Goal: Information Seeking & Learning: Learn about a topic

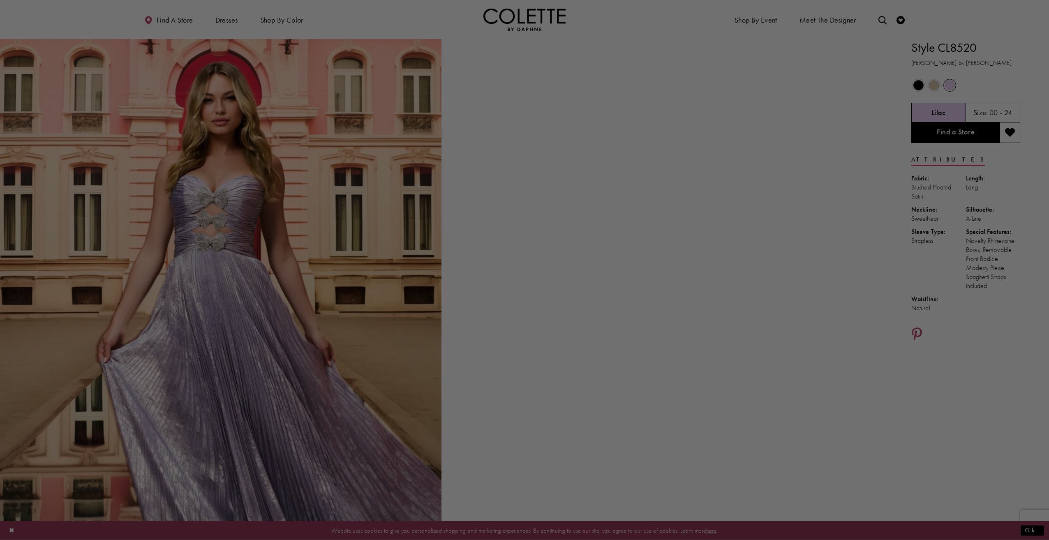
click at [676, 265] on div at bounding box center [530, 273] width 1060 height 546
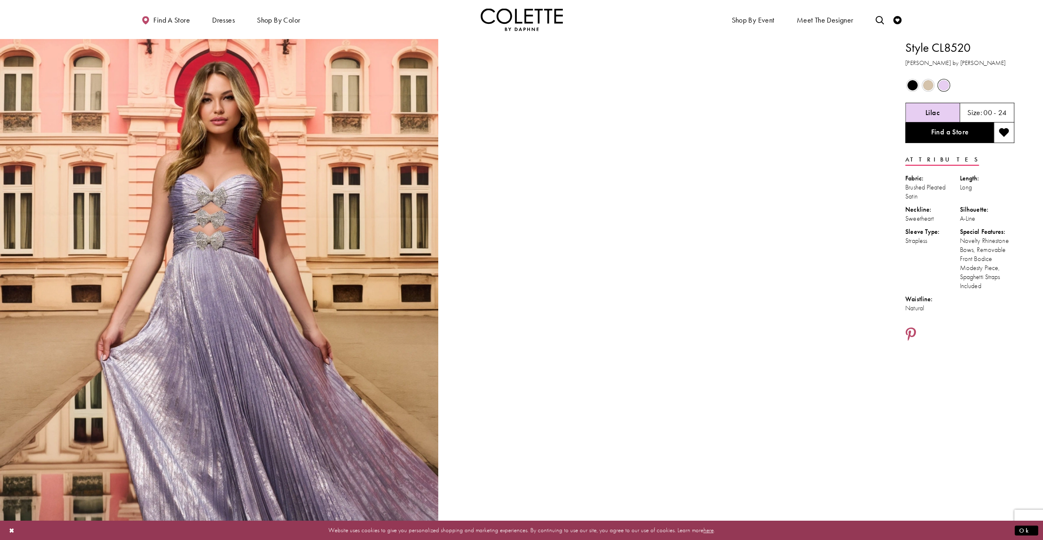
click at [908, 79] on div "Out of Stock" at bounding box center [913, 86] width 16 height 16
click at [914, 83] on span "Product color controls state depends on size chosen" at bounding box center [913, 85] width 10 height 10
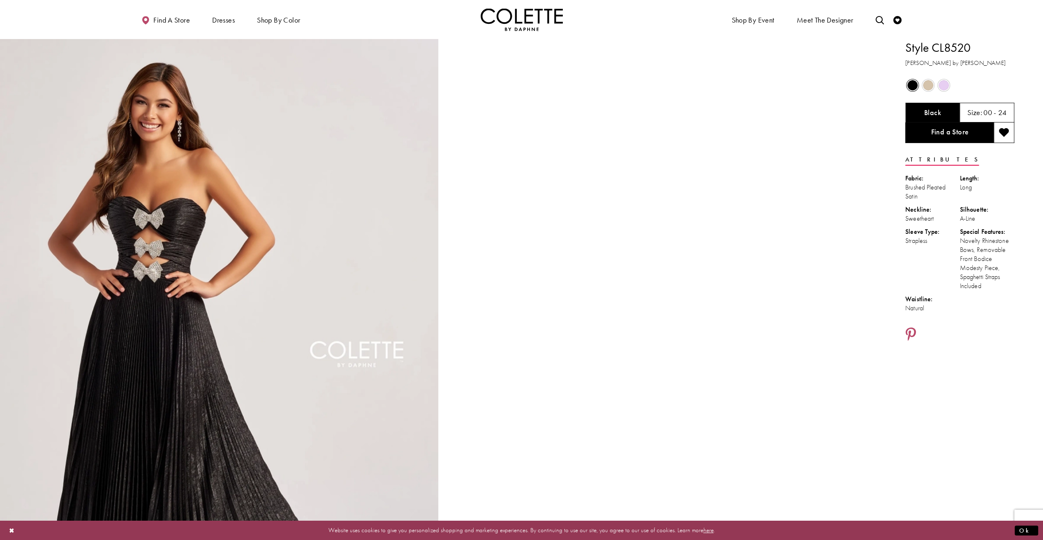
click at [456, 220] on div at bounding box center [661, 368] width 438 height 658
click at [458, 134] on div at bounding box center [661, 368] width 438 height 658
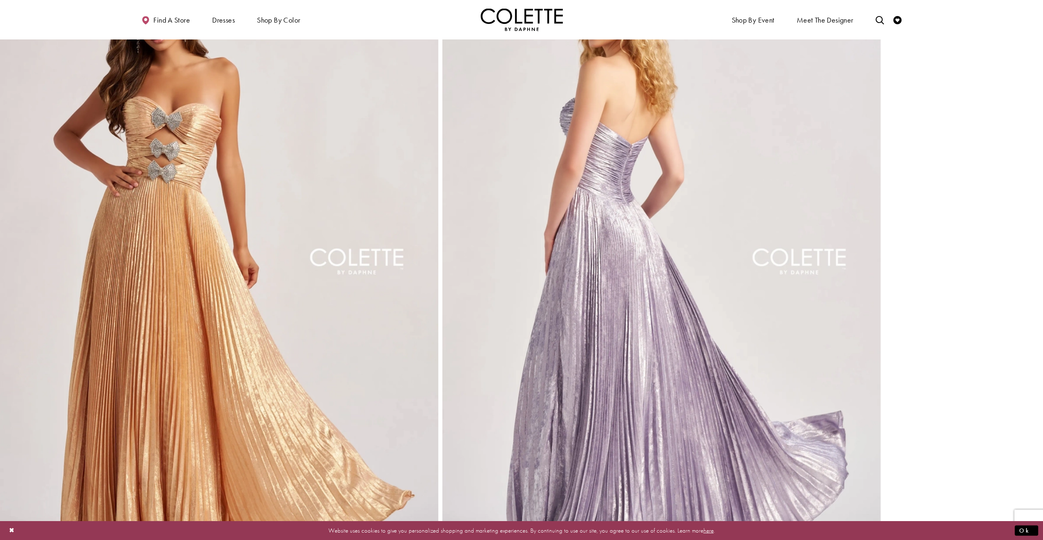
scroll to position [1521, 0]
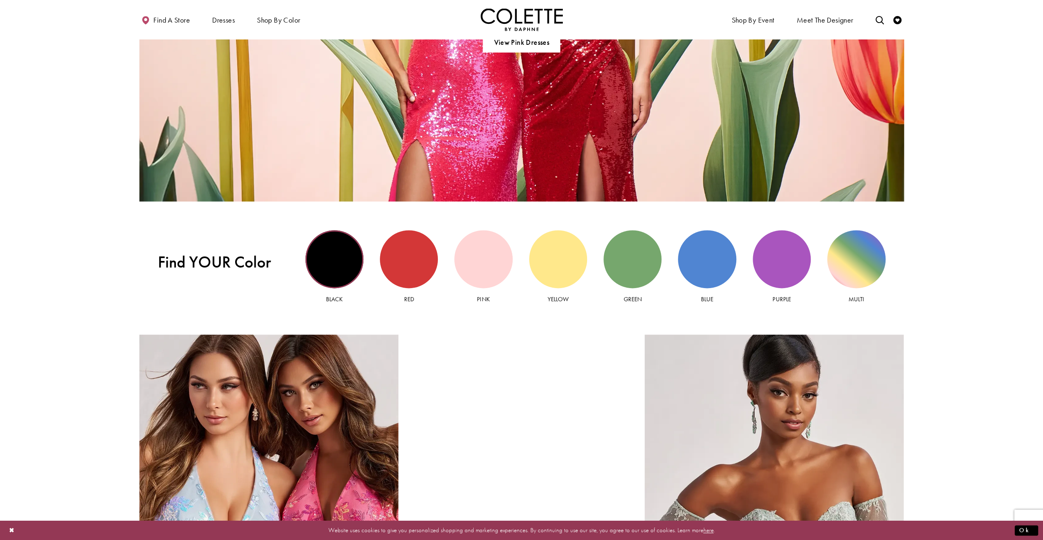
click at [324, 269] on div "Black view" at bounding box center [335, 259] width 58 height 58
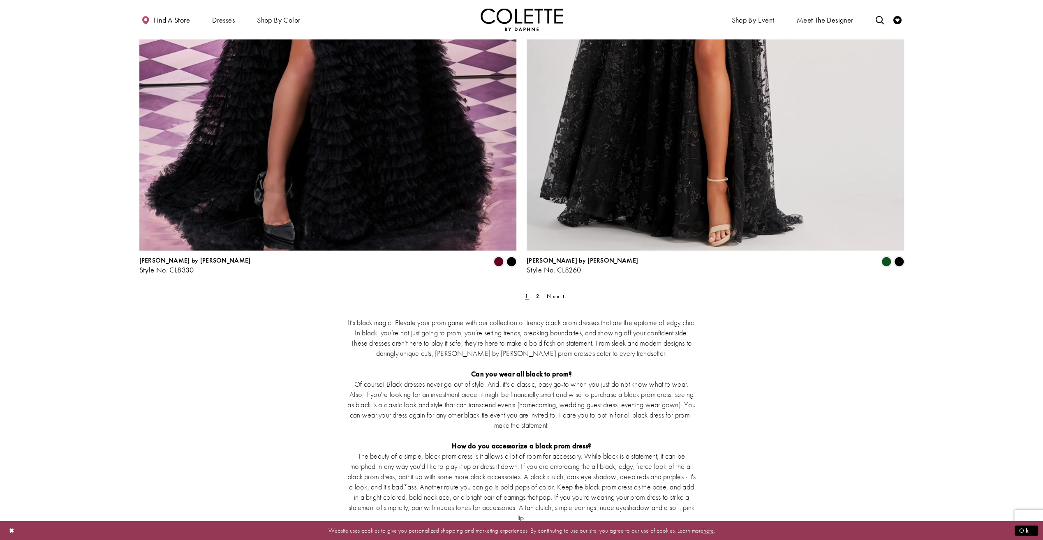
scroll to position [2138, 0]
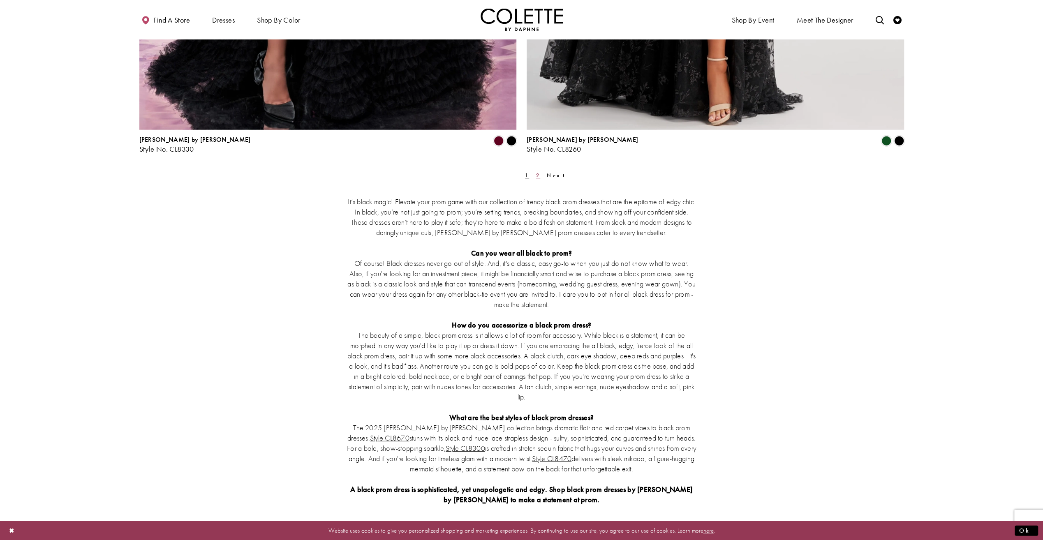
click at [534, 176] on link "2" at bounding box center [538, 175] width 9 height 12
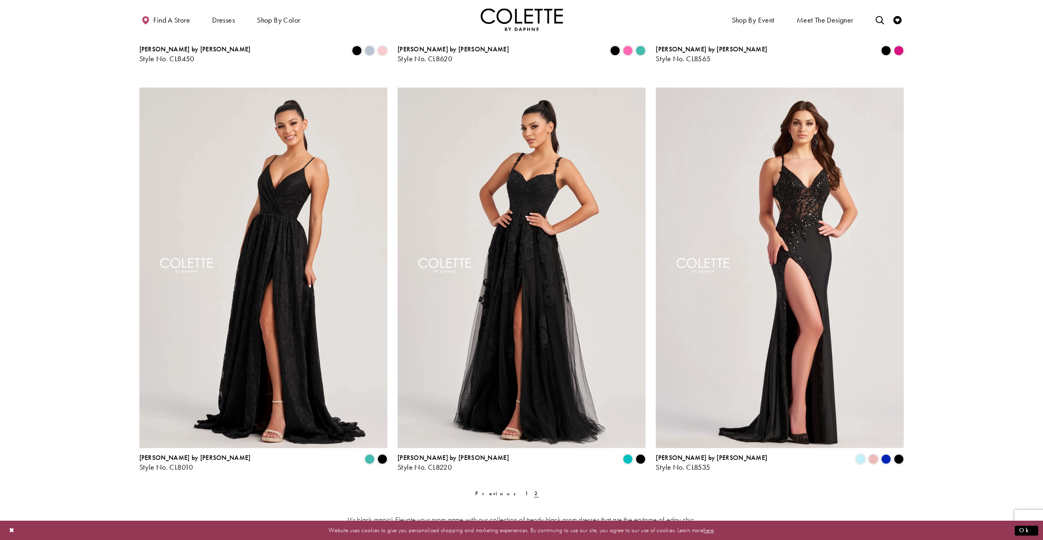
scroll to position [538, 0]
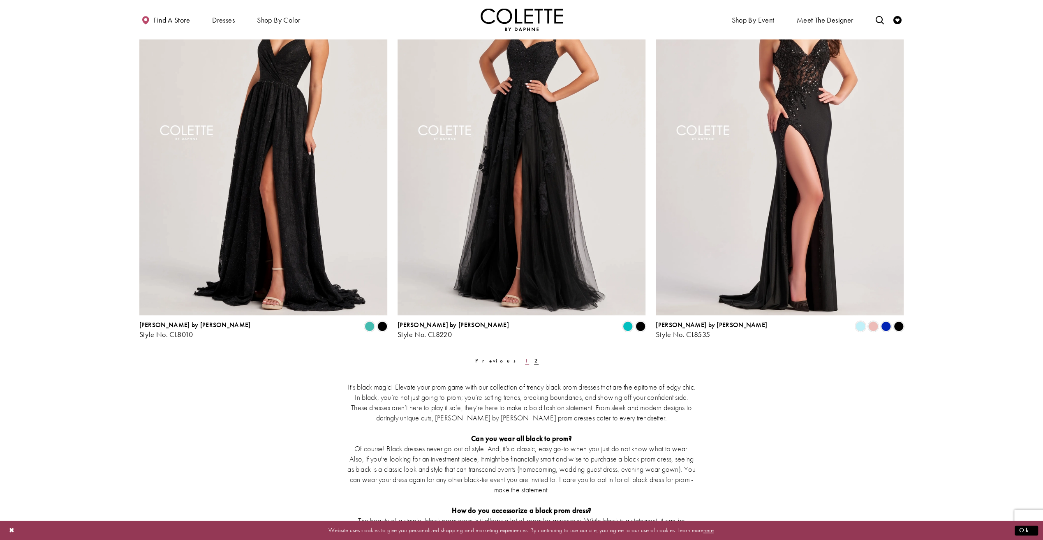
click at [523, 362] on link "1" at bounding box center [527, 361] width 9 height 12
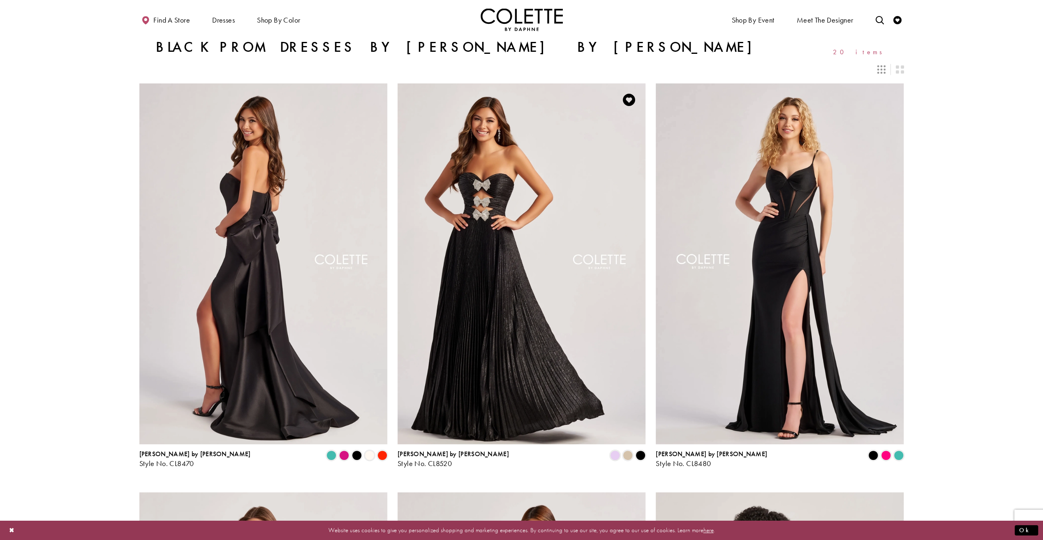
click at [498, 326] on img "Visit Colette by Daphne Style No. CL8520 Page" at bounding box center [522, 263] width 248 height 361
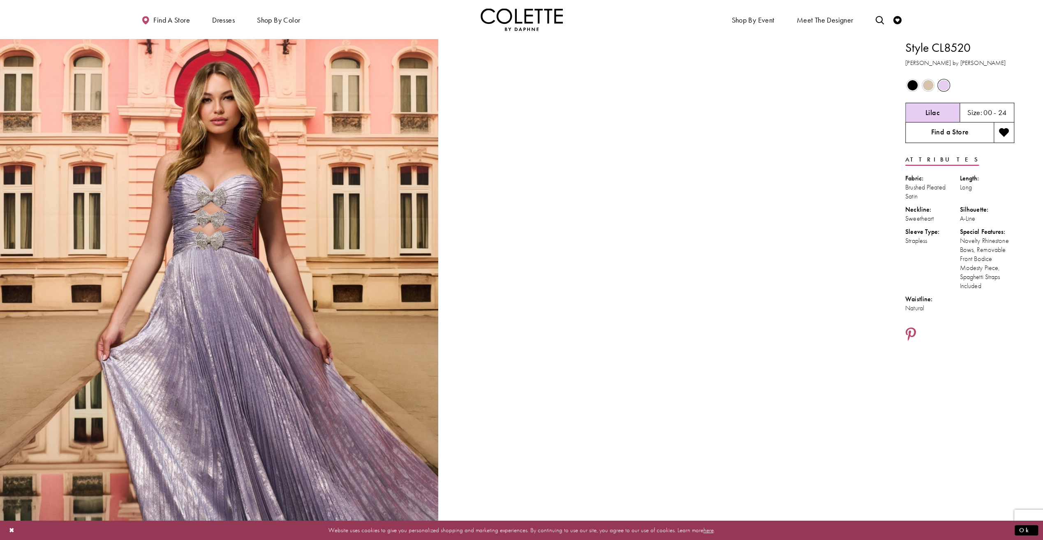
click at [958, 134] on link "Find a Store" at bounding box center [949, 133] width 88 height 21
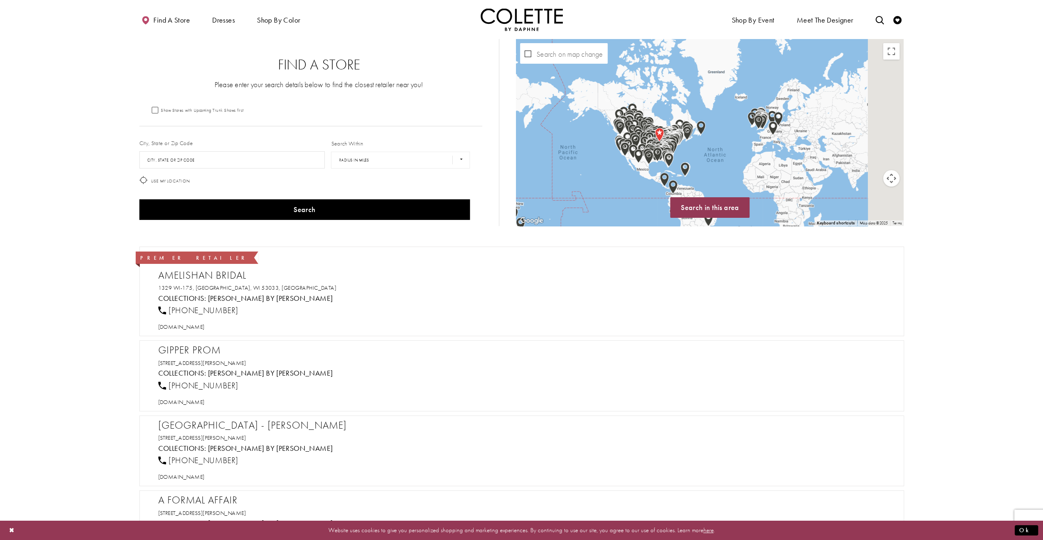
drag, startPoint x: 769, startPoint y: 105, endPoint x: 693, endPoint y: 155, distance: 90.9
click at [696, 153] on div "Map with store locations" at bounding box center [710, 132] width 388 height 187
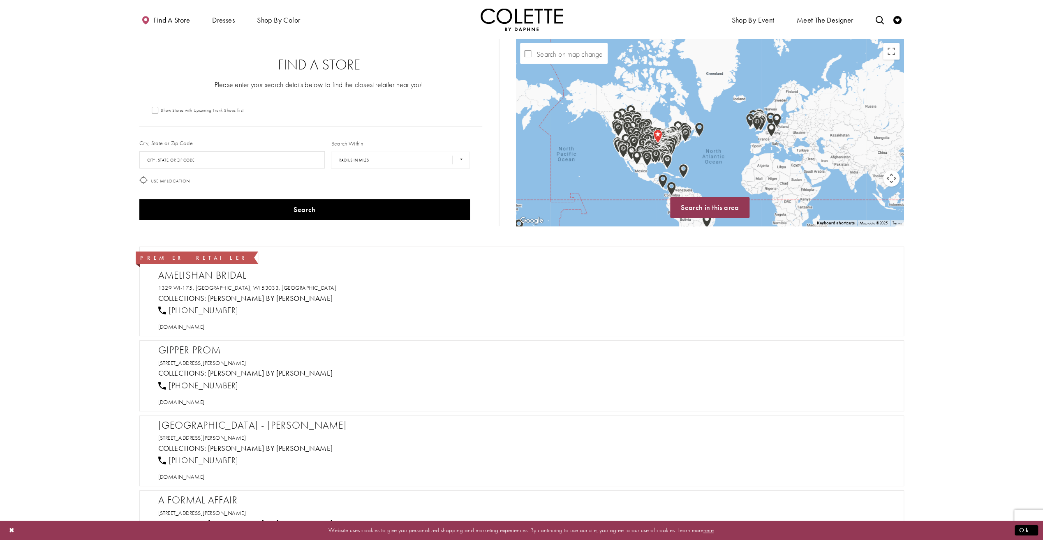
click at [681, 153] on div "Map with store locations" at bounding box center [710, 132] width 388 height 187
click at [243, 160] on input "City, State, or ZIP Code" at bounding box center [232, 159] width 186 height 17
click at [139, 199] on button "Search" at bounding box center [304, 209] width 331 height 21
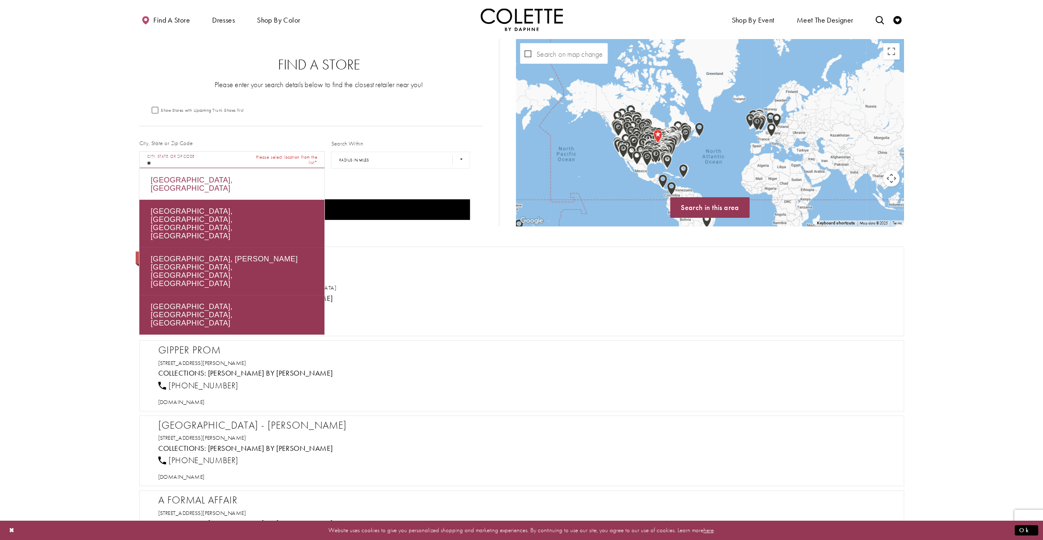
click at [232, 171] on div "NJ, USA" at bounding box center [231, 184] width 185 height 31
type input "*******"
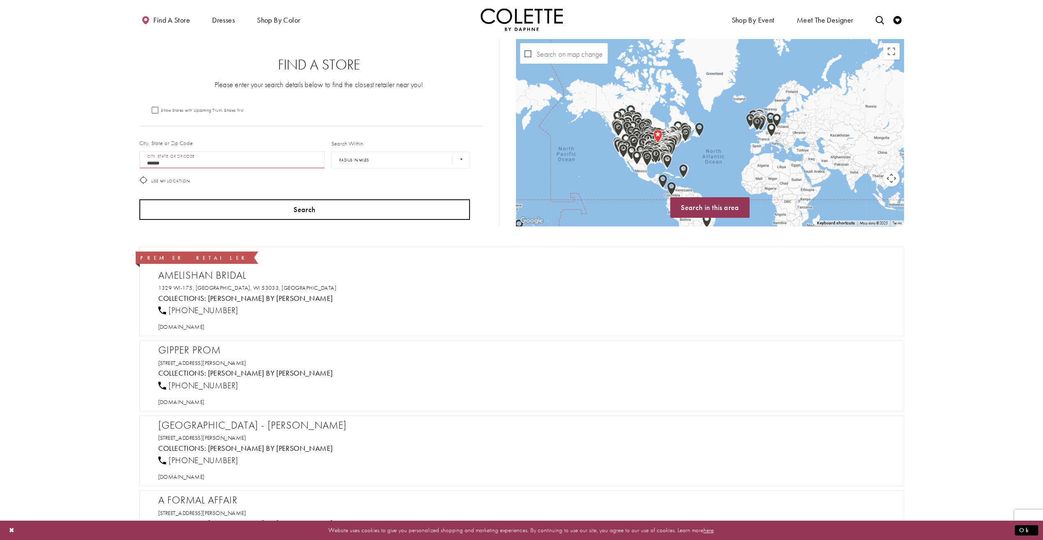
click at [345, 204] on button "Search" at bounding box center [304, 209] width 331 height 21
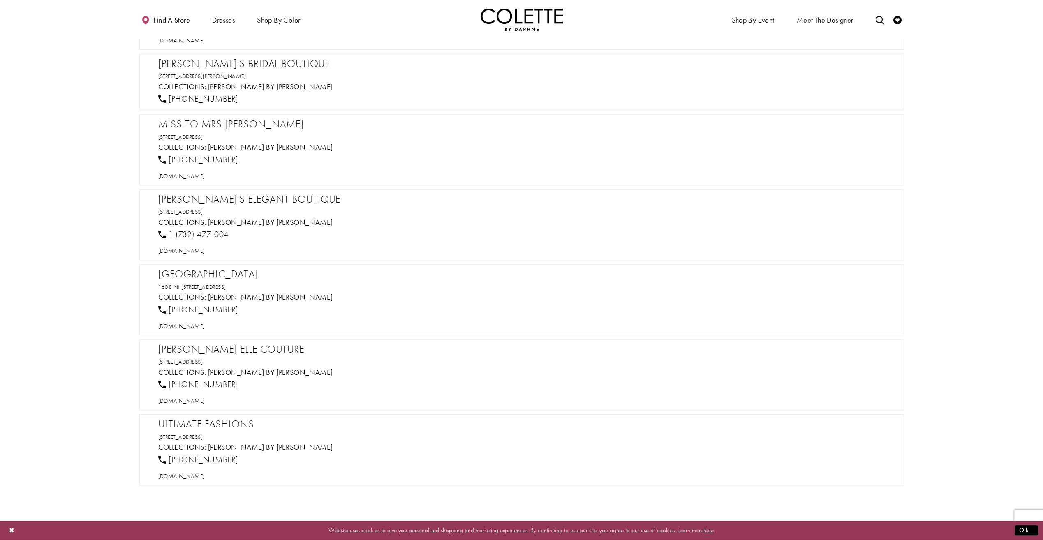
scroll to position [452, 0]
click at [205, 323] on span "parkavenuesouthboutique.com" at bounding box center [181, 323] width 46 height 7
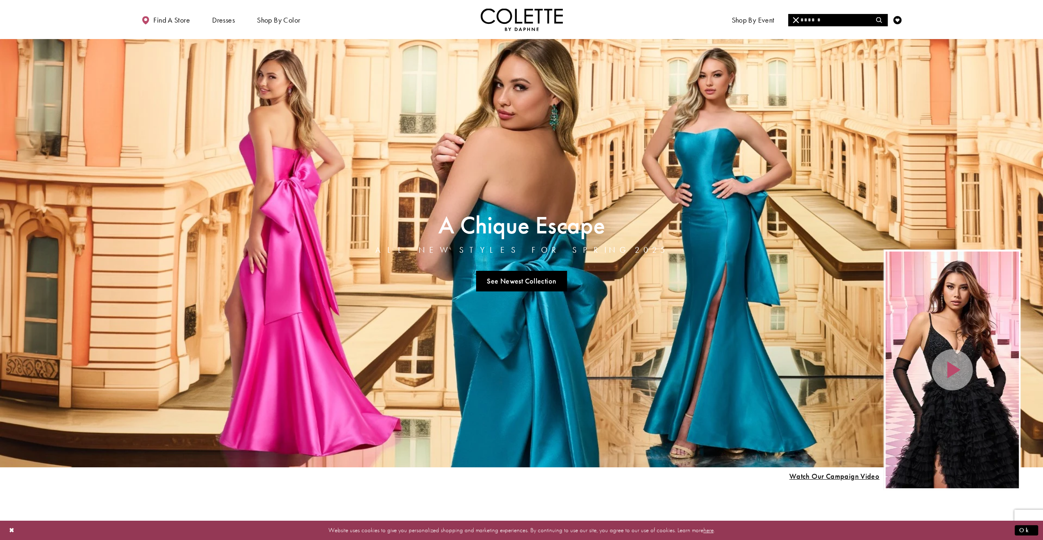
click at [860, 21] on input "Search" at bounding box center [837, 20] width 99 height 12
click at [839, 30] on div "Colette by Daphne CL8695" at bounding box center [837, 46] width 98 height 39
type input "**********"
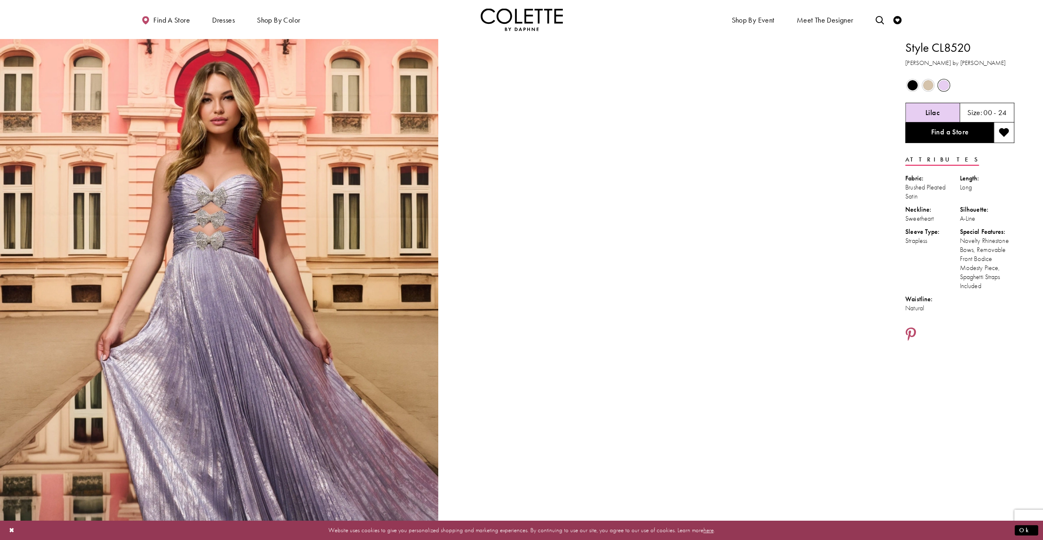
click at [916, 83] on span "Product color controls state depends on size chosen" at bounding box center [913, 85] width 10 height 10
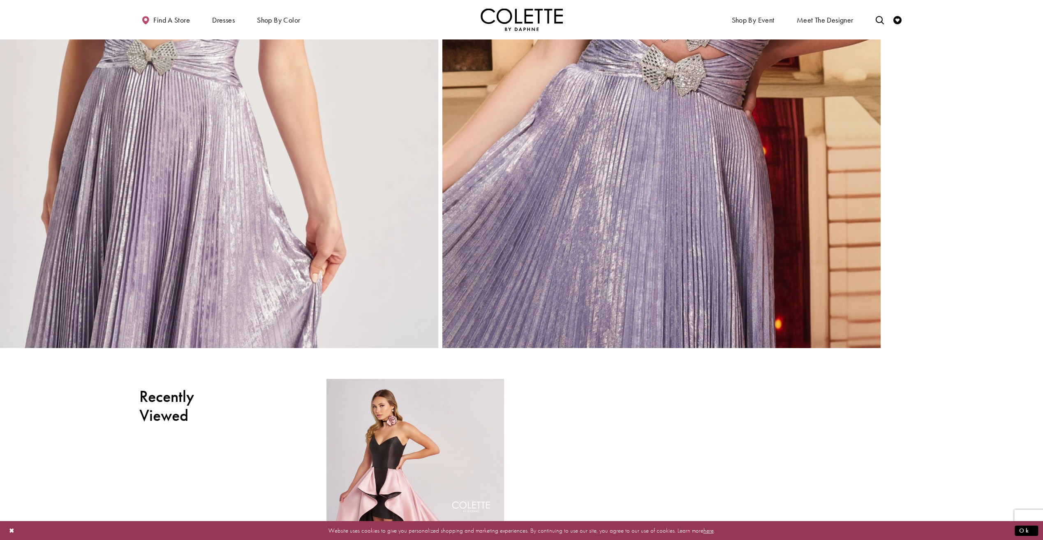
scroll to position [2707, 0]
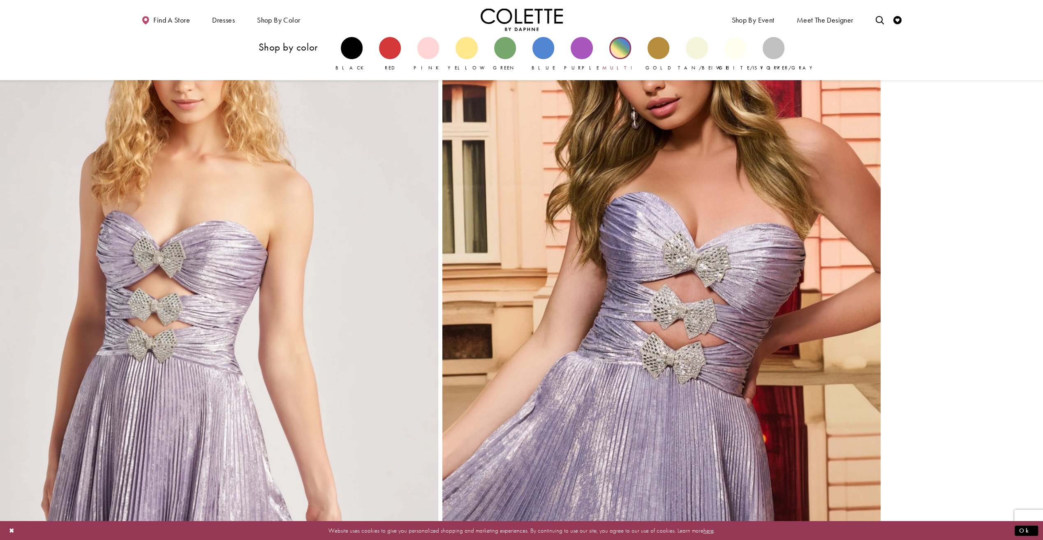
click at [614, 53] on div "Primary block" at bounding box center [620, 48] width 22 height 22
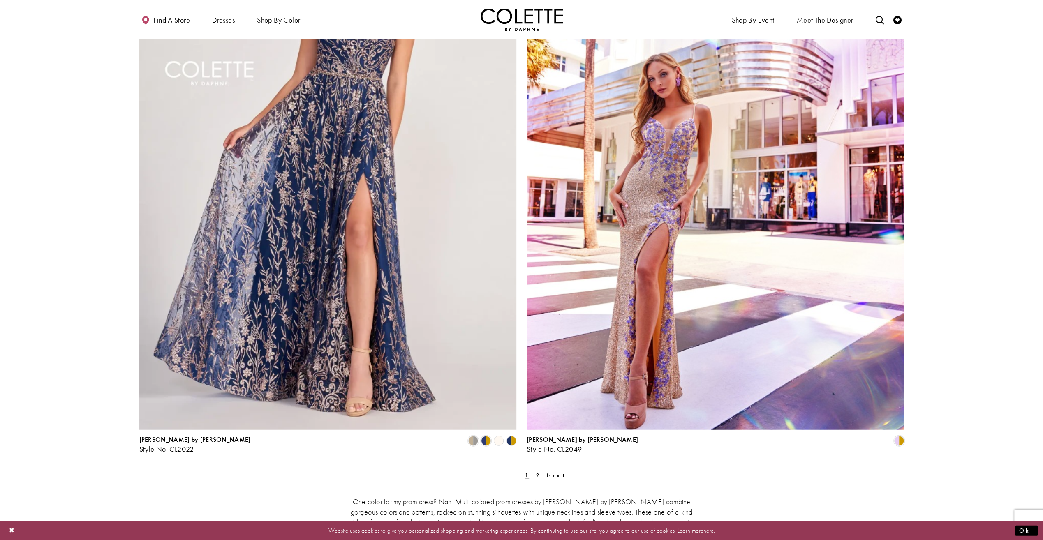
scroll to position [2097, 0]
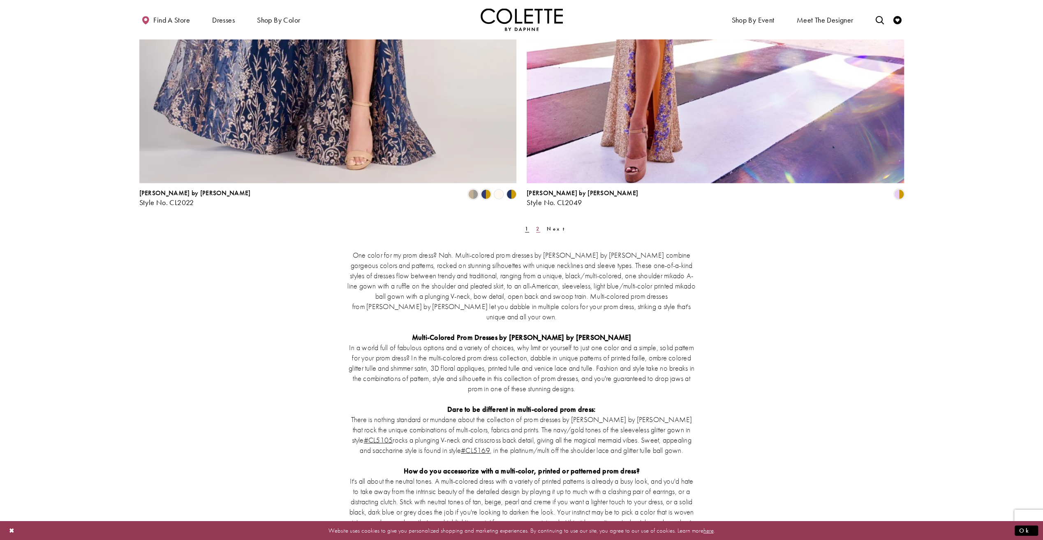
click at [536, 225] on span "2" at bounding box center [538, 228] width 4 height 7
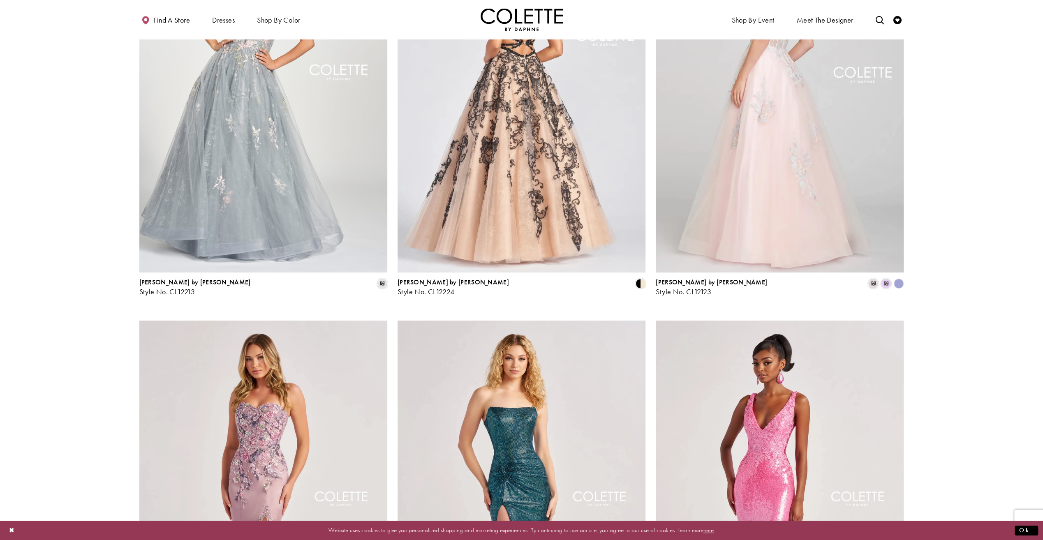
scroll to position [127, 0]
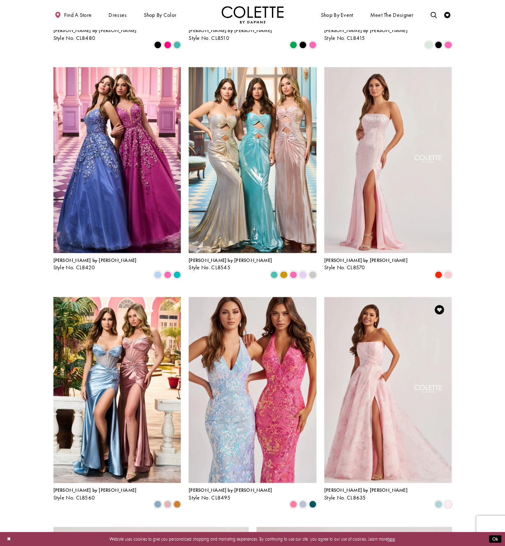
scroll to position [493, 0]
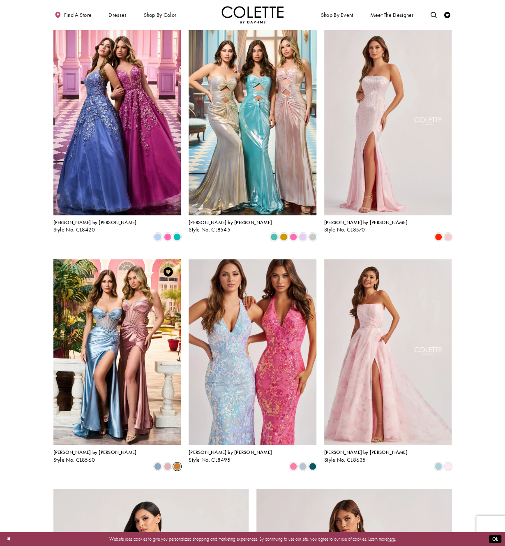
click at [176, 463] on span "Product List" at bounding box center [177, 466] width 7 height 7
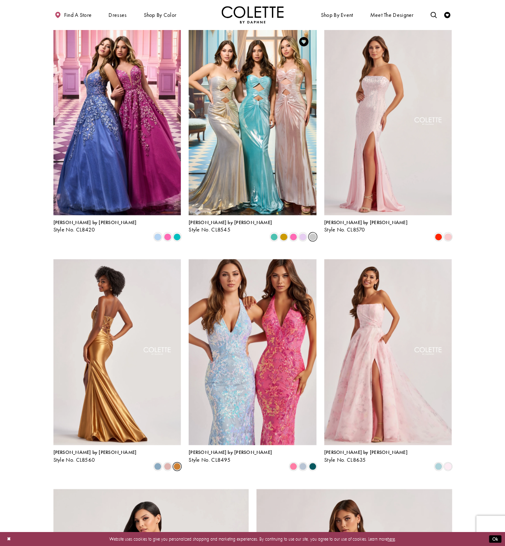
click at [314, 233] on span "Product List" at bounding box center [312, 236] width 7 height 7
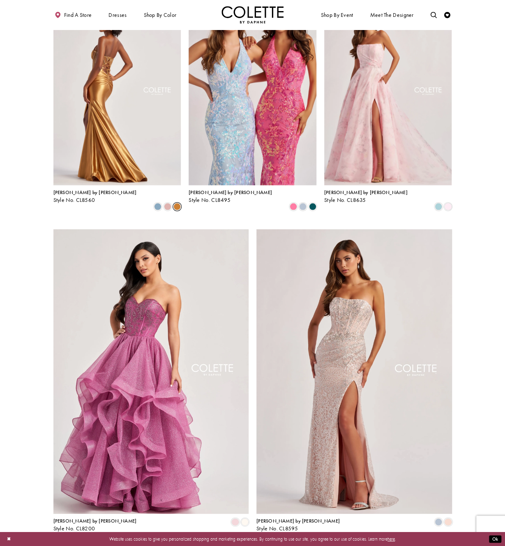
scroll to position [822, 0]
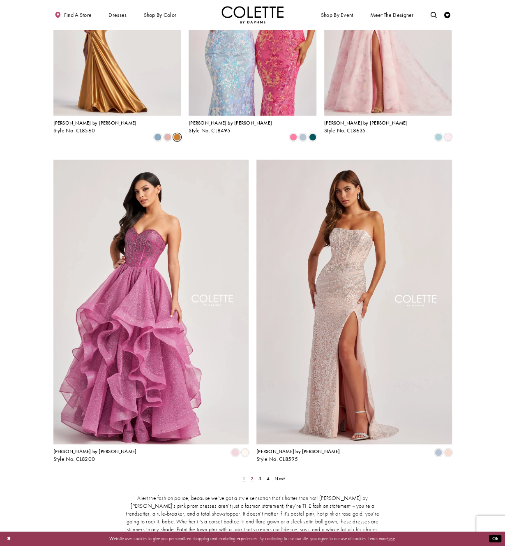
click at [252, 475] on span "2" at bounding box center [252, 478] width 3 height 7
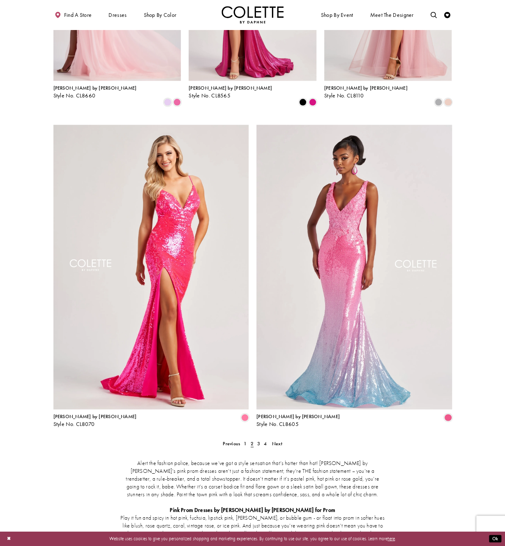
scroll to position [864, 0]
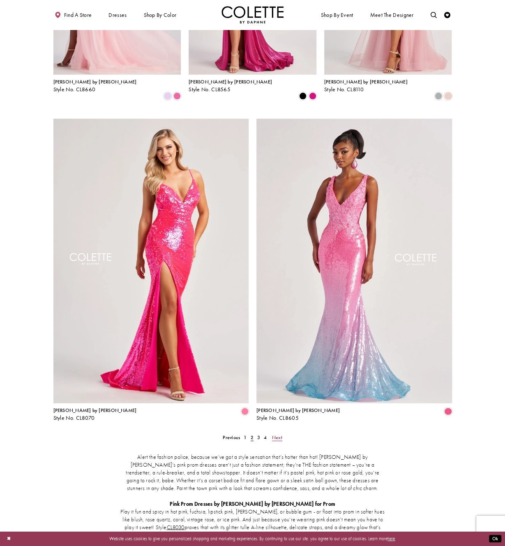
click at [276, 434] on span "Next" at bounding box center [277, 437] width 10 height 7
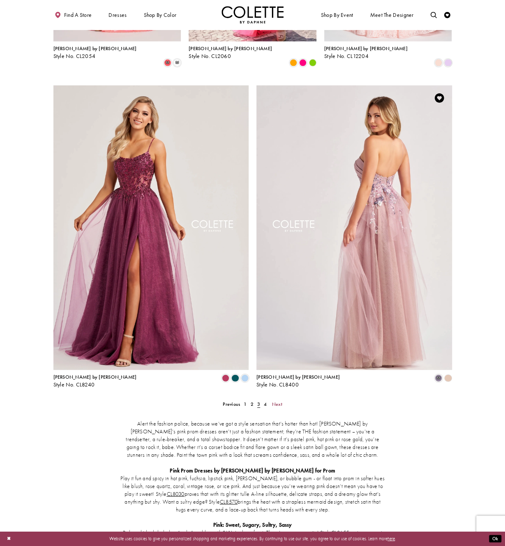
scroll to position [897, 0]
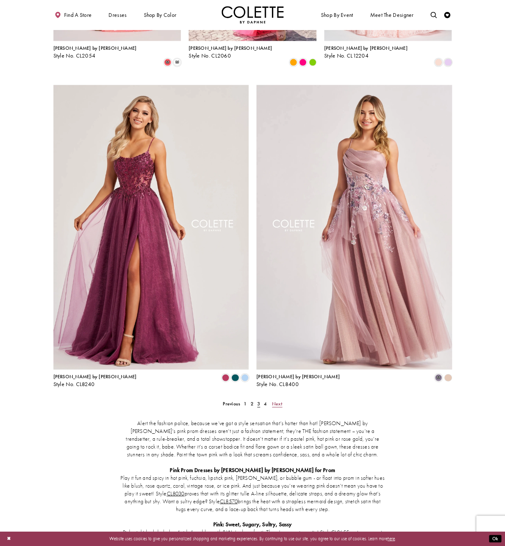
click at [278, 401] on span "Next" at bounding box center [277, 404] width 10 height 7
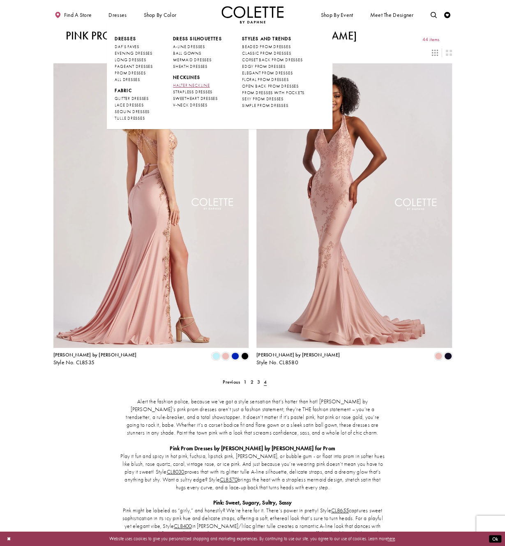
click at [179, 83] on span "HALTER NECKLINE" at bounding box center [191, 85] width 37 height 5
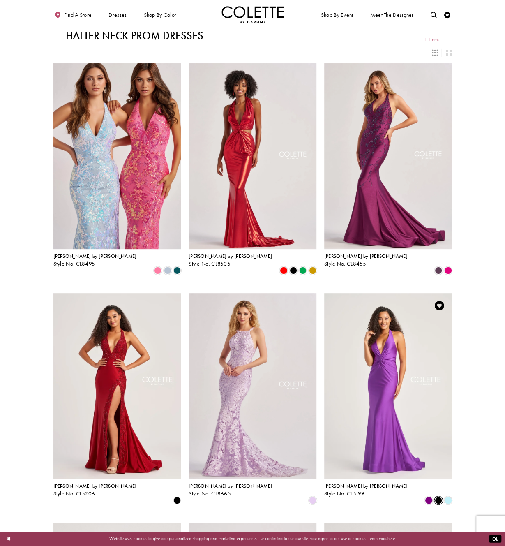
click at [435, 497] on span "Product List" at bounding box center [438, 500] width 7 height 7
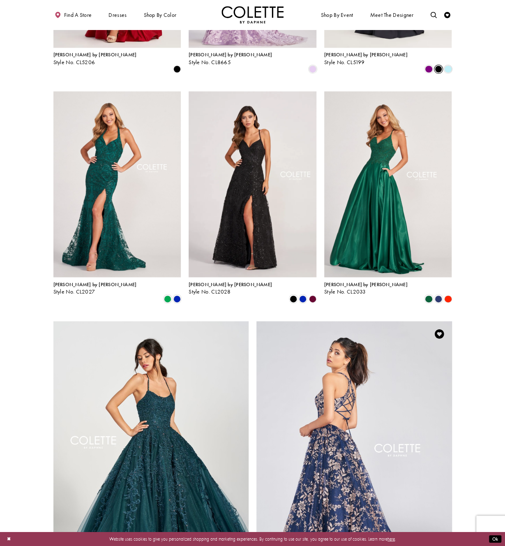
scroll to position [370, 0]
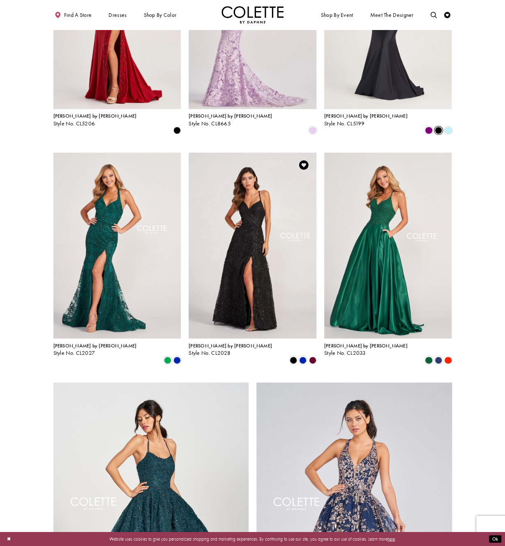
click at [314, 355] on polygon "Product List" at bounding box center [312, 359] width 9 height 9
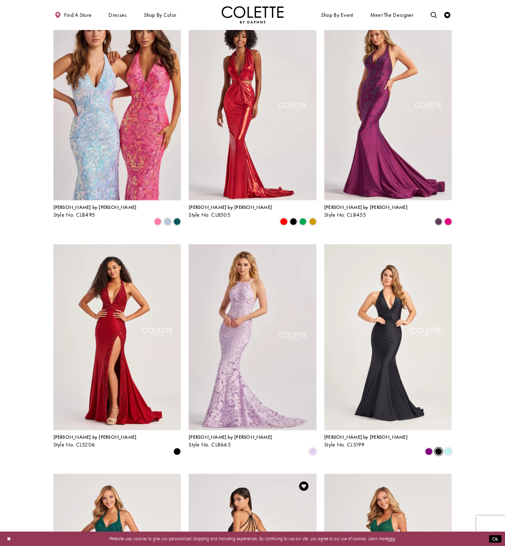
scroll to position [0, 0]
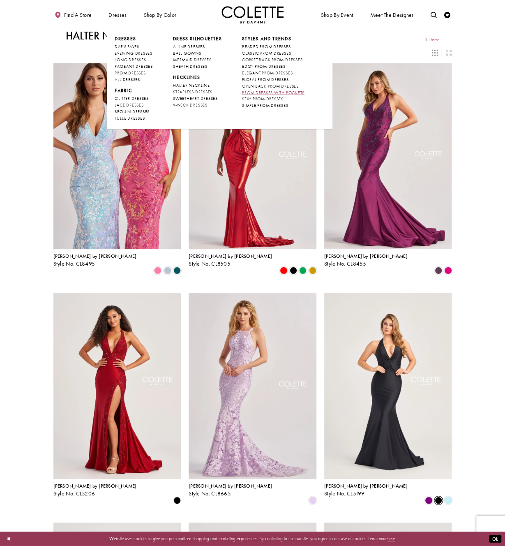
click at [279, 90] on span "PROM DRESSES WITH POCKETS" at bounding box center [273, 92] width 63 height 5
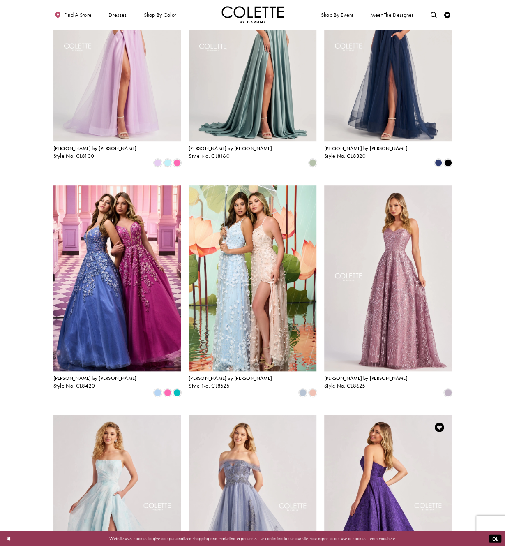
scroll to position [206, 0]
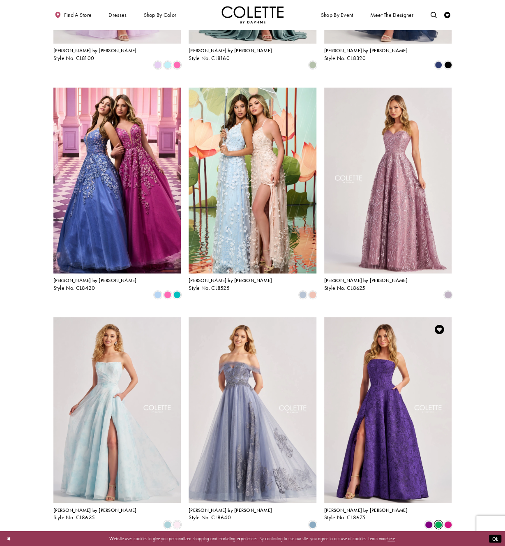
click at [437, 521] on span "Product List" at bounding box center [438, 524] width 7 height 7
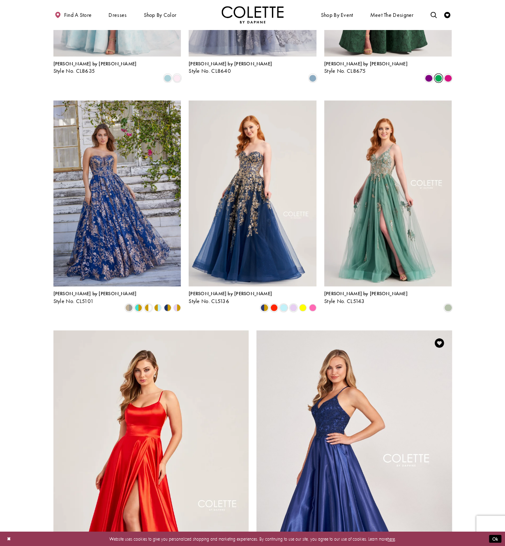
scroll to position [781, 0]
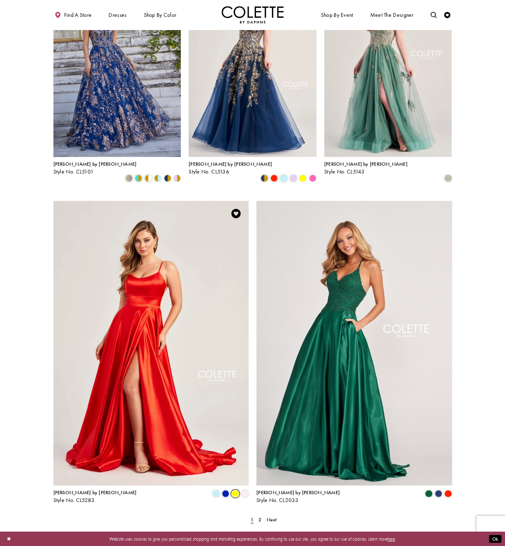
click at [238, 490] on span "Product List" at bounding box center [235, 493] width 7 height 7
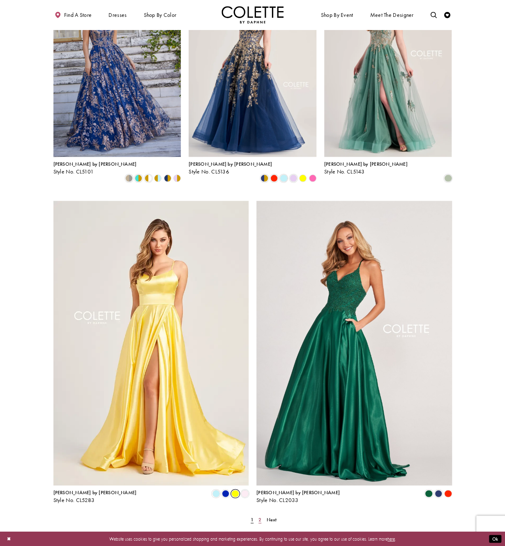
click at [261, 516] on span "2" at bounding box center [260, 519] width 3 height 7
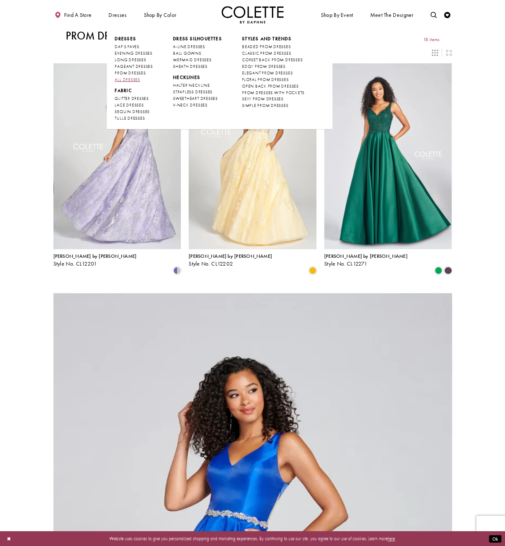
click at [143, 79] on link "ALL DRESSES" at bounding box center [134, 79] width 38 height 7
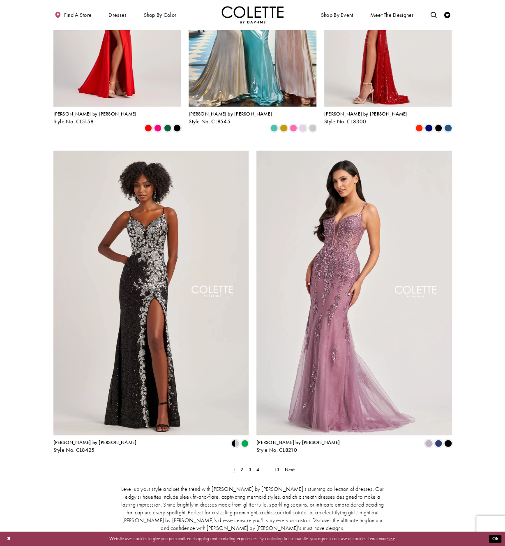
scroll to position [905, 0]
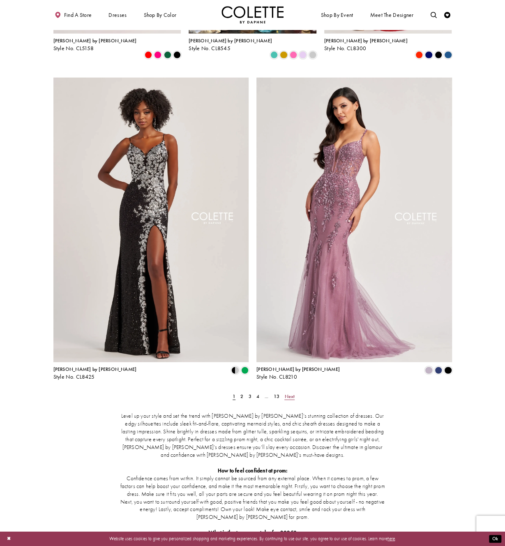
click at [291, 393] on span "Next" at bounding box center [290, 396] width 10 height 7
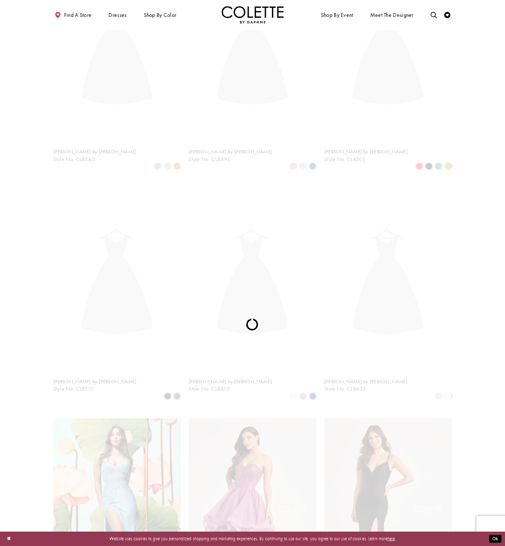
scroll to position [34, 0]
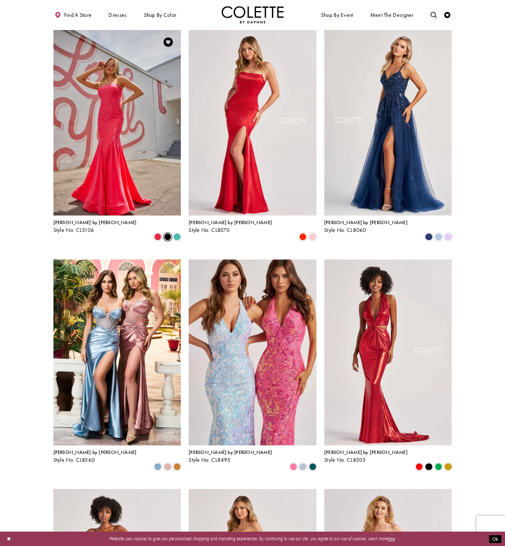
click at [167, 233] on span "Product List" at bounding box center [167, 236] width 7 height 7
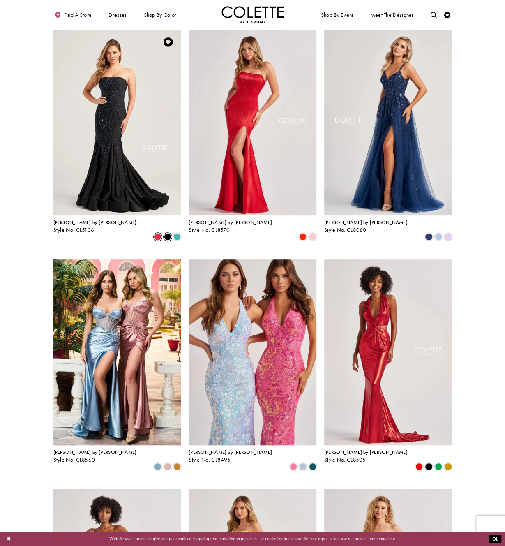
click at [160, 233] on span "Product List" at bounding box center [157, 236] width 7 height 7
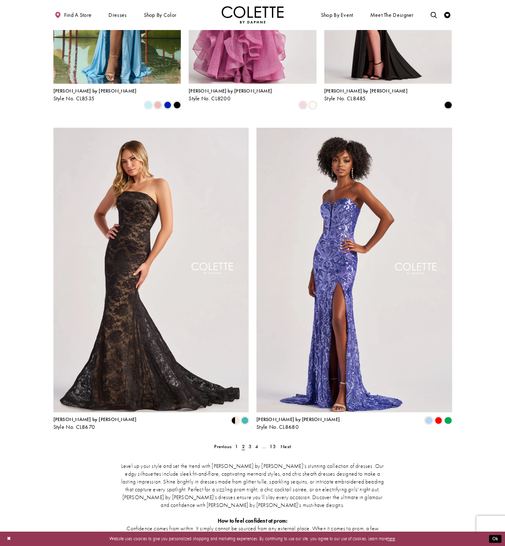
scroll to position [856, 0]
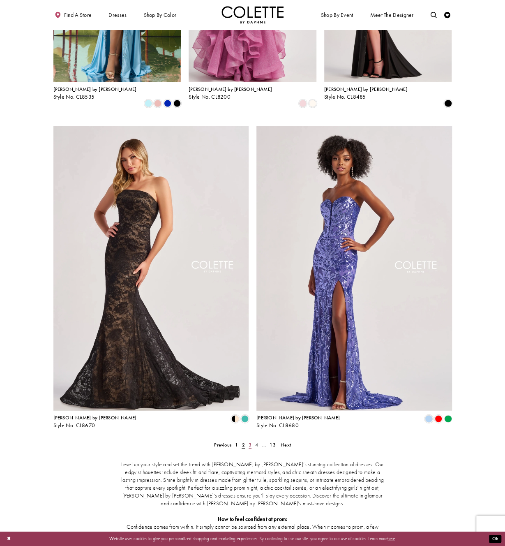
click at [249, 442] on span "3" at bounding box center [250, 445] width 3 height 7
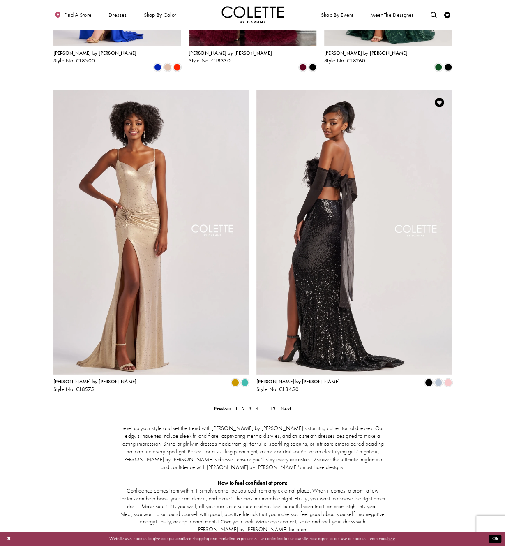
scroll to position [897, 0]
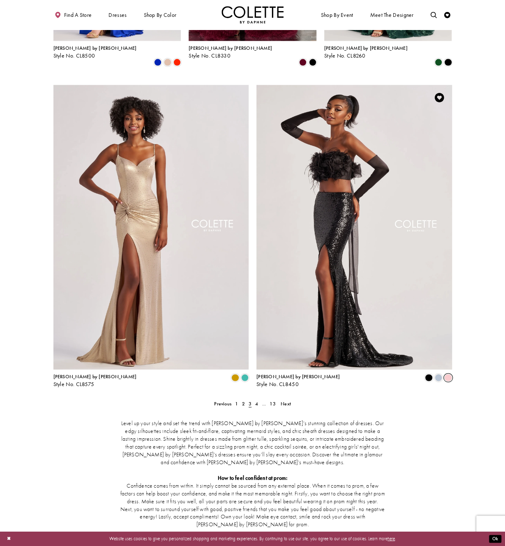
click at [445, 374] on span "Product List" at bounding box center [448, 377] width 7 height 7
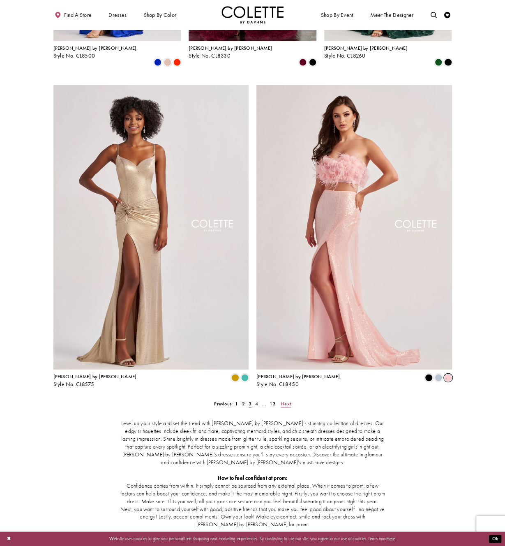
click at [285, 401] on span "Next" at bounding box center [286, 404] width 10 height 7
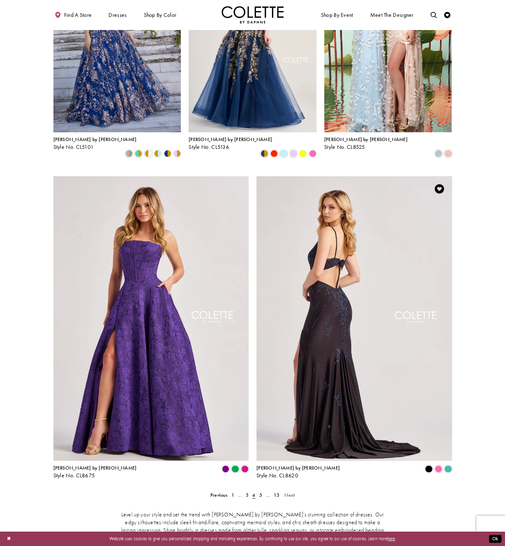
scroll to position [815, 0]
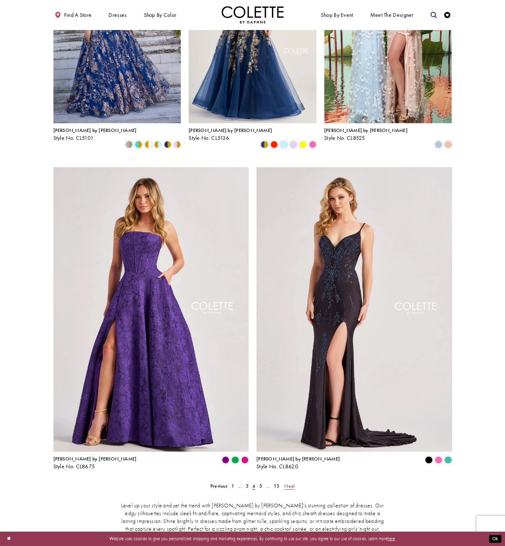
click at [284, 482] on link "Next" at bounding box center [290, 486] width 14 height 9
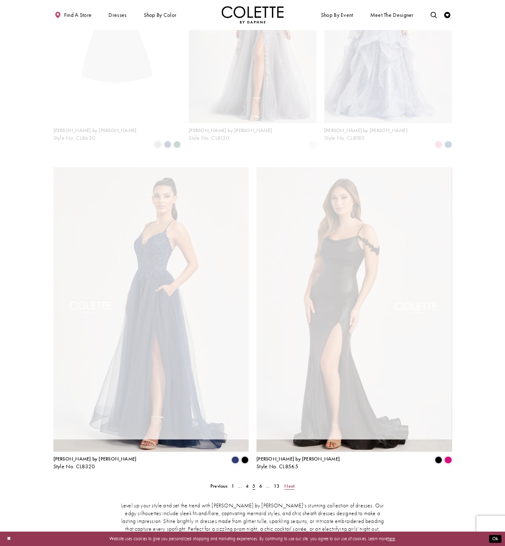
scroll to position [34, 0]
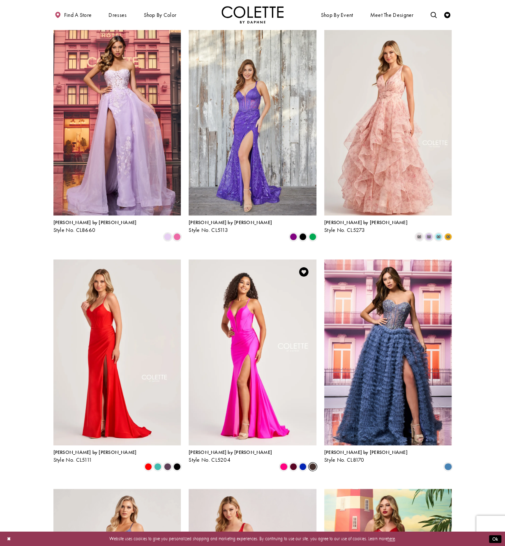
click at [313, 463] on span "Product List" at bounding box center [312, 466] width 7 height 7
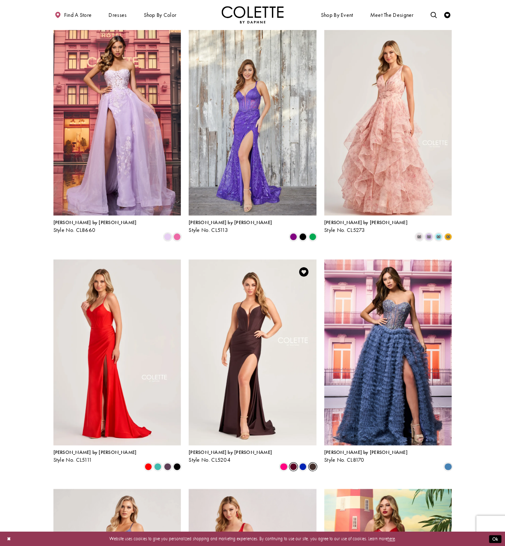
click at [291, 463] on span "Product List" at bounding box center [293, 466] width 7 height 7
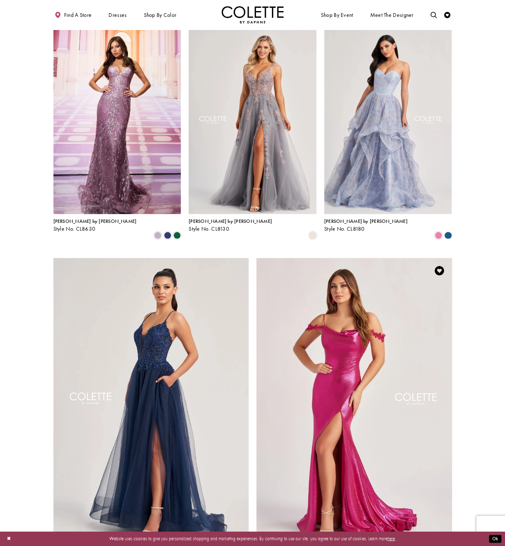
scroll to position [822, 0]
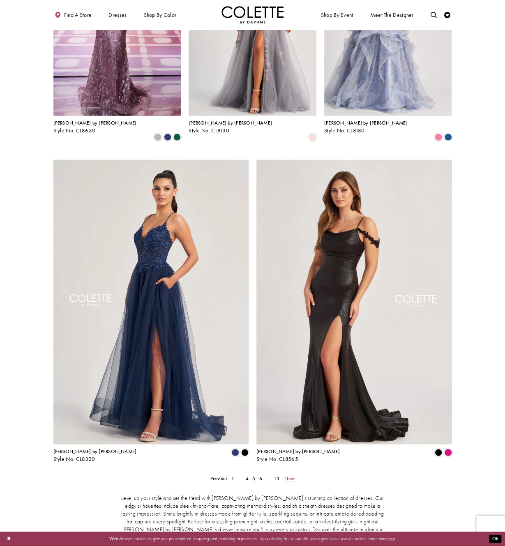
click at [289, 475] on span "Next" at bounding box center [290, 478] width 10 height 7
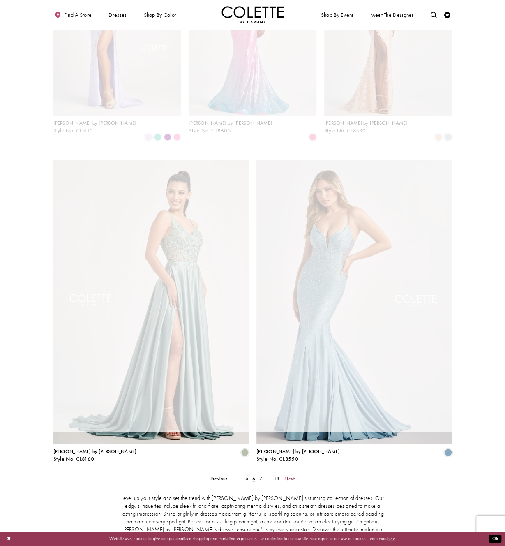
scroll to position [34, 0]
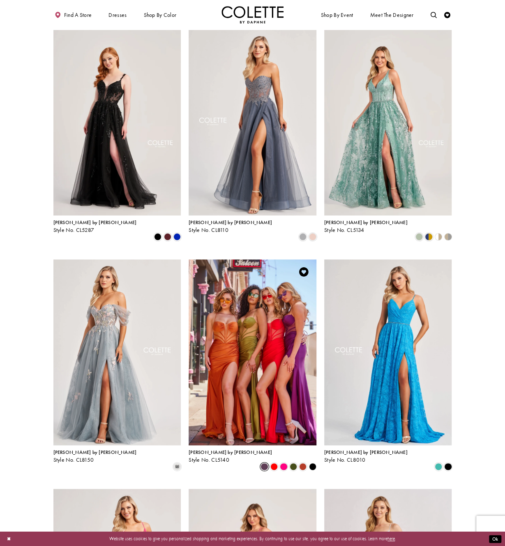
click at [262, 463] on span "Product List" at bounding box center [264, 466] width 7 height 7
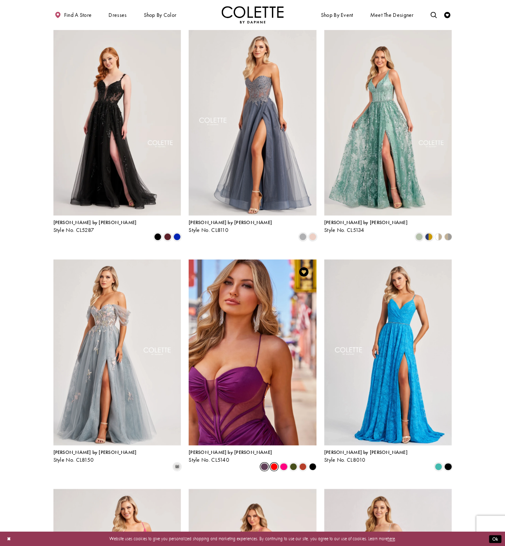
click at [275, 463] on span "Product List" at bounding box center [274, 466] width 7 height 7
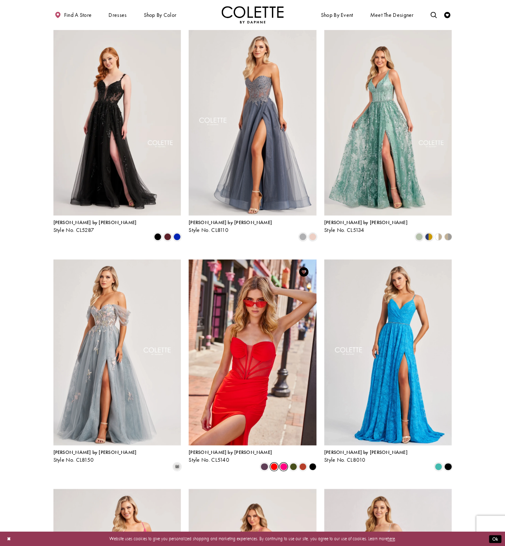
click at [287, 463] on span "Product List" at bounding box center [283, 466] width 7 height 7
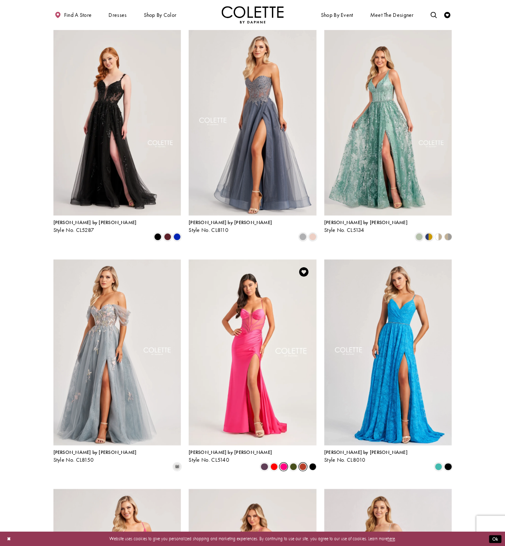
click at [301, 463] on span "Product List" at bounding box center [302, 466] width 7 height 7
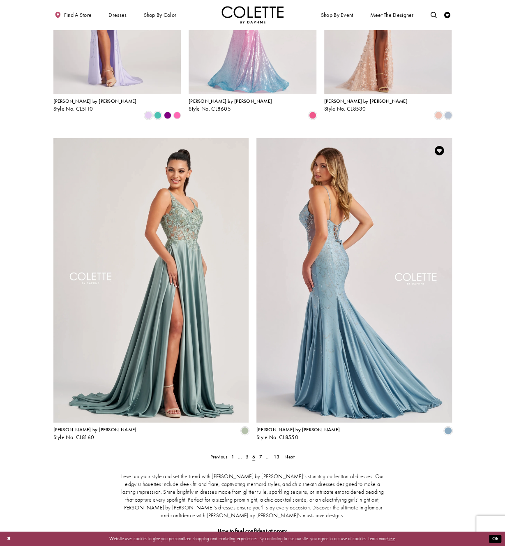
scroll to position [905, 0]
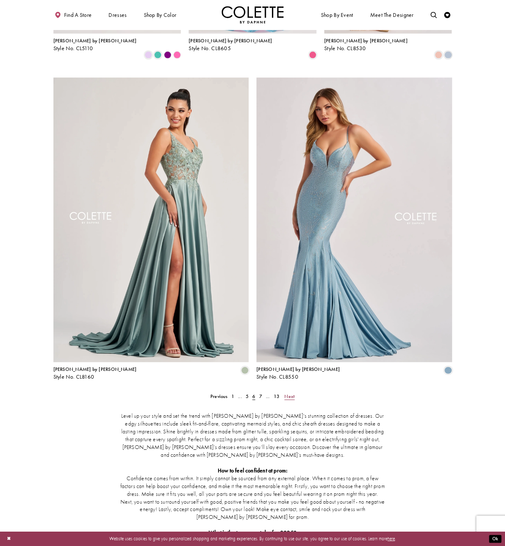
click at [291, 393] on span "Next" at bounding box center [290, 396] width 10 height 7
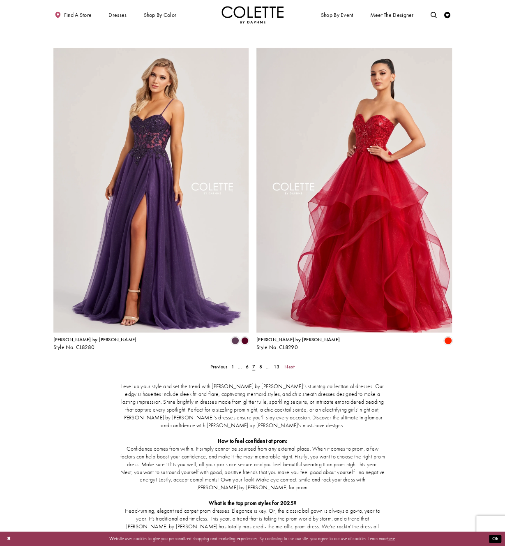
scroll to position [938, 0]
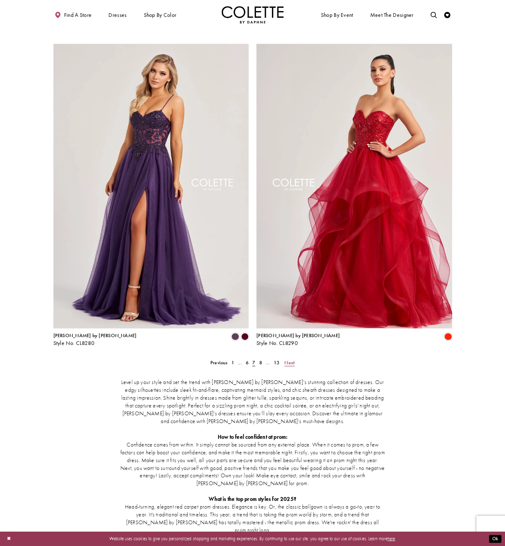
click at [289, 359] on span "Next" at bounding box center [290, 362] width 10 height 7
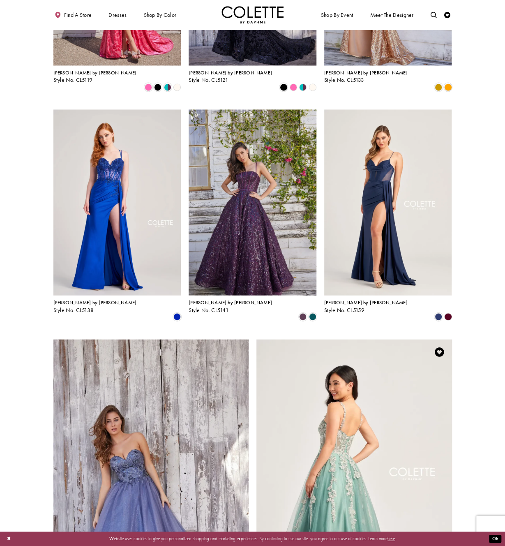
scroll to position [774, 0]
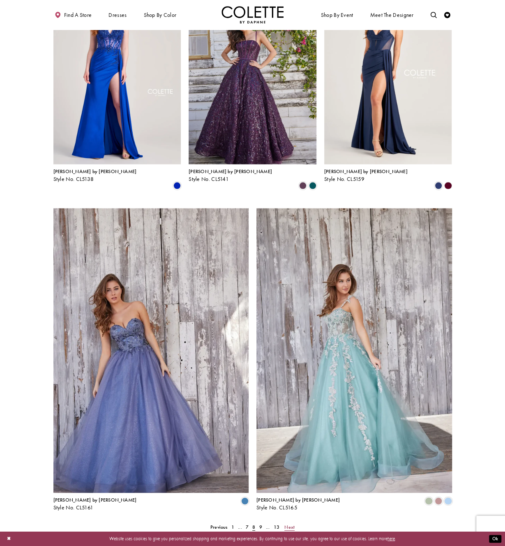
click at [286, 524] on span "Next" at bounding box center [290, 527] width 10 height 7
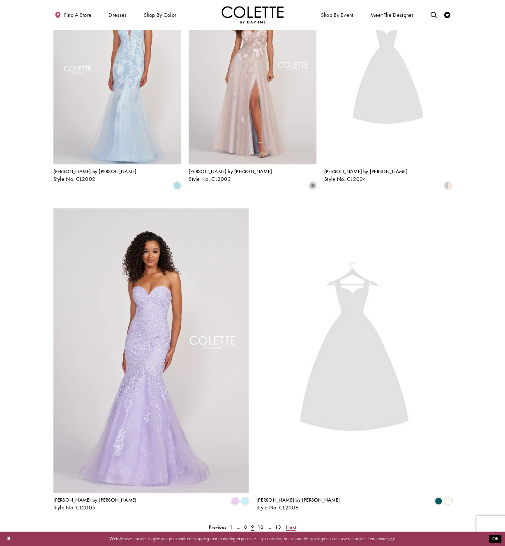
scroll to position [34, 0]
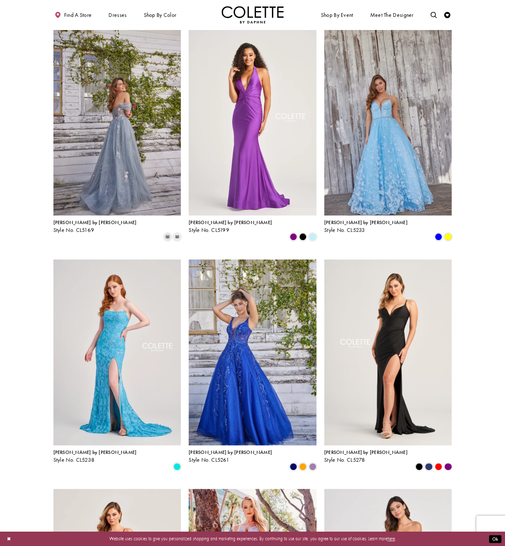
drag, startPoint x: 485, startPoint y: 481, endPoint x: 510, endPoint y: 473, distance: 25.8
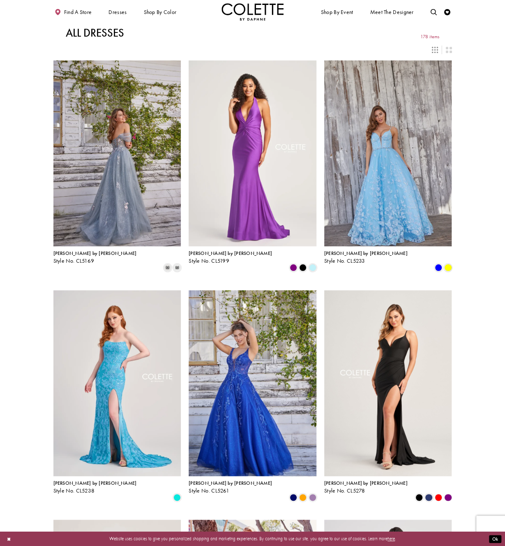
scroll to position [0, 0]
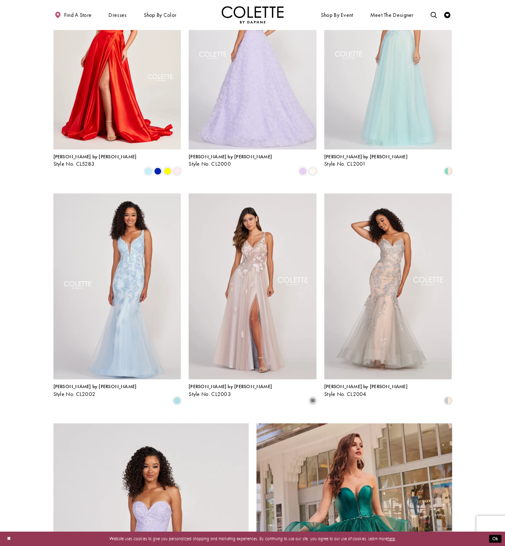
scroll to position [535, 0]
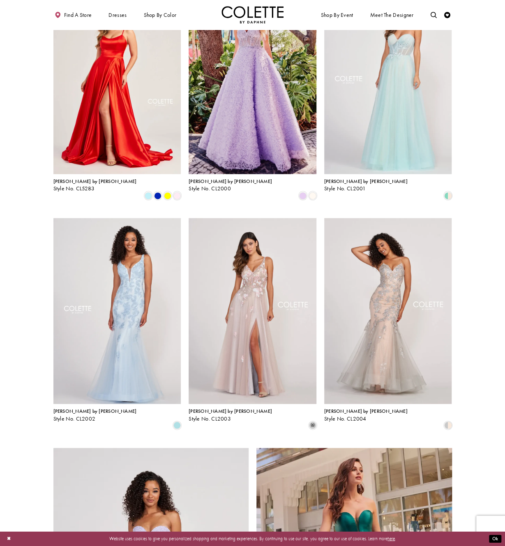
click at [251, 7] on img "Visit Home Page" at bounding box center [253, 14] width 63 height 17
